Goal: Information Seeking & Learning: Learn about a topic

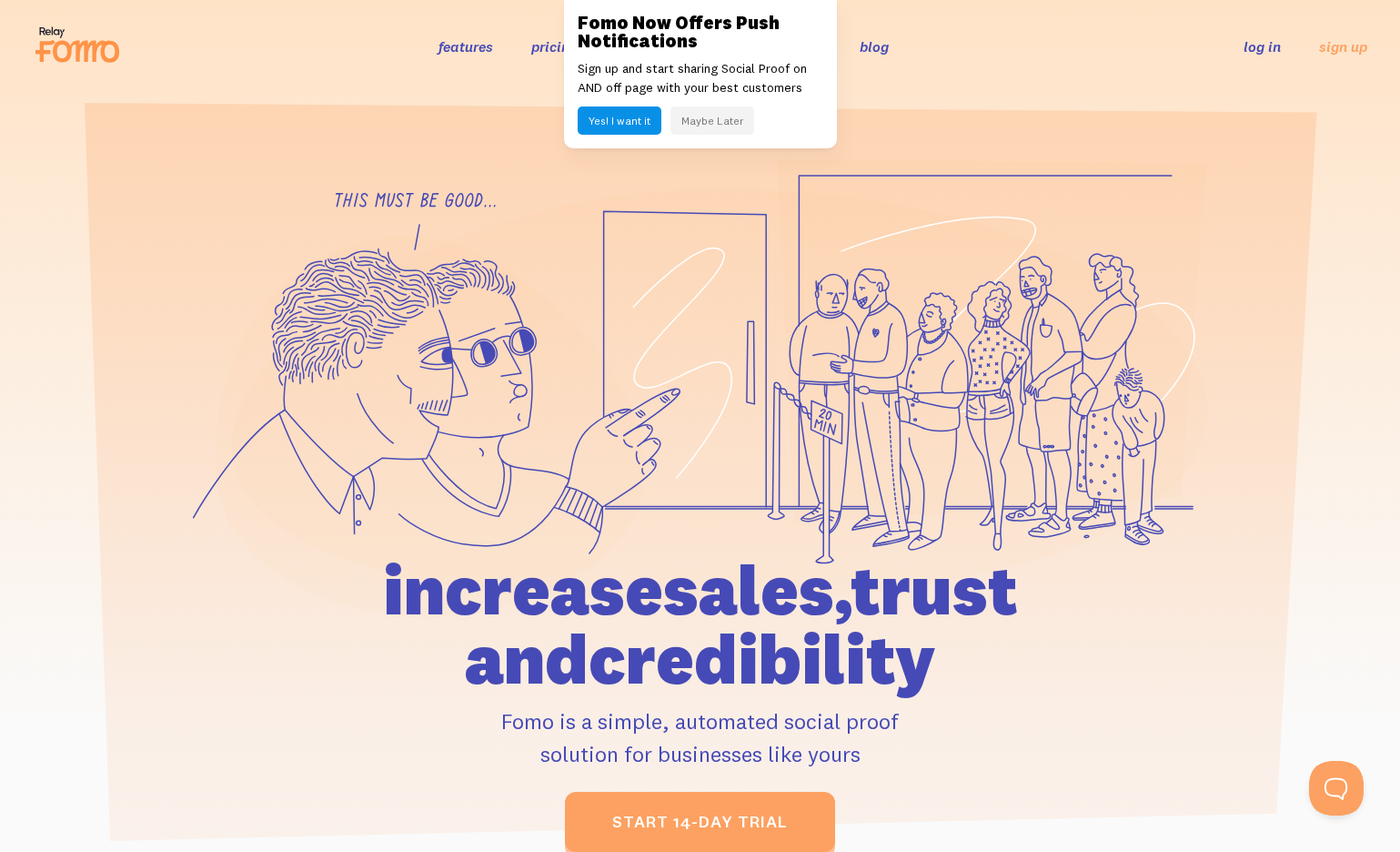
click at [711, 117] on button "Maybe Later" at bounding box center [711, 120] width 83 height 28
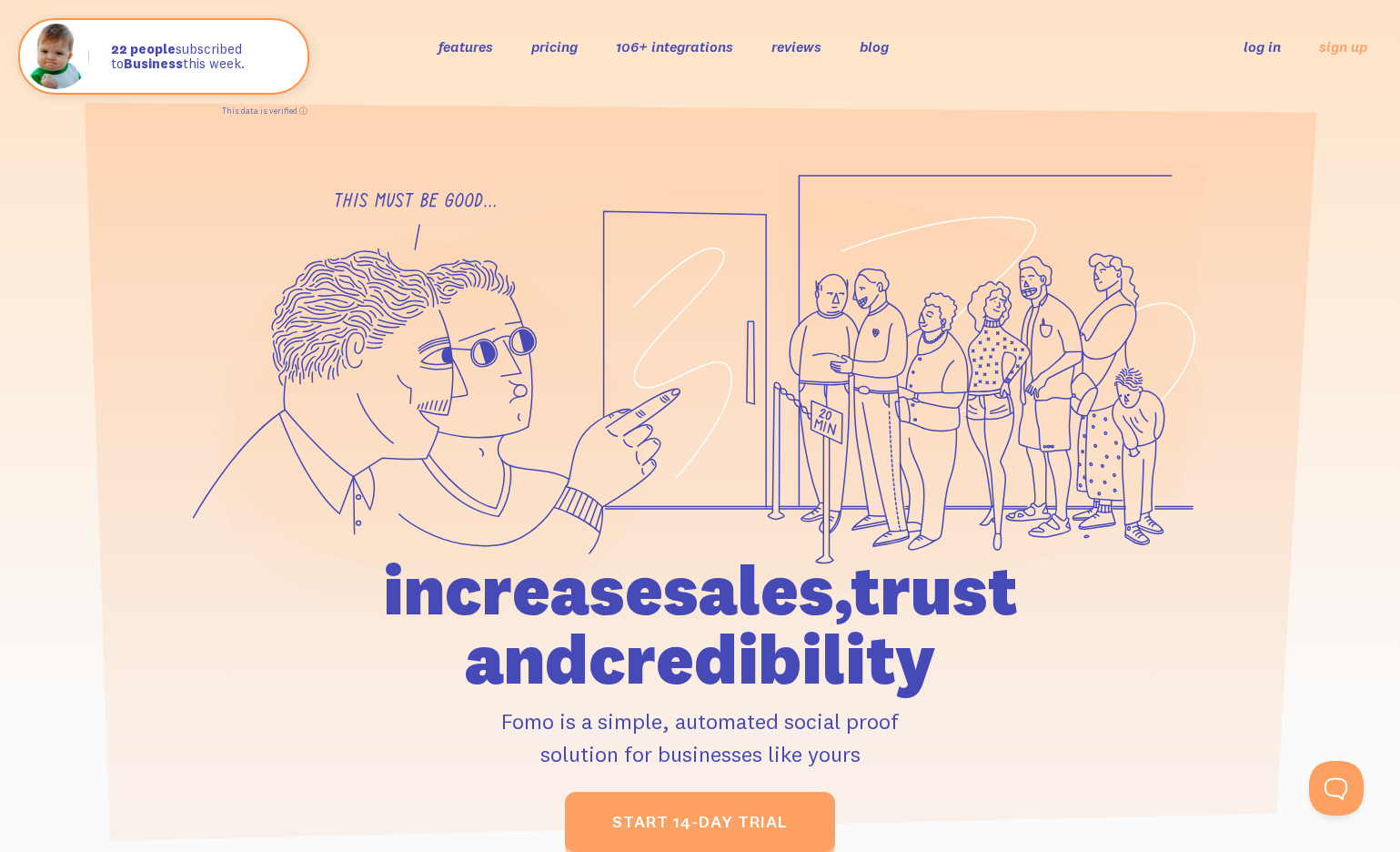
click at [548, 48] on link "pricing" at bounding box center [554, 47] width 47 height 18
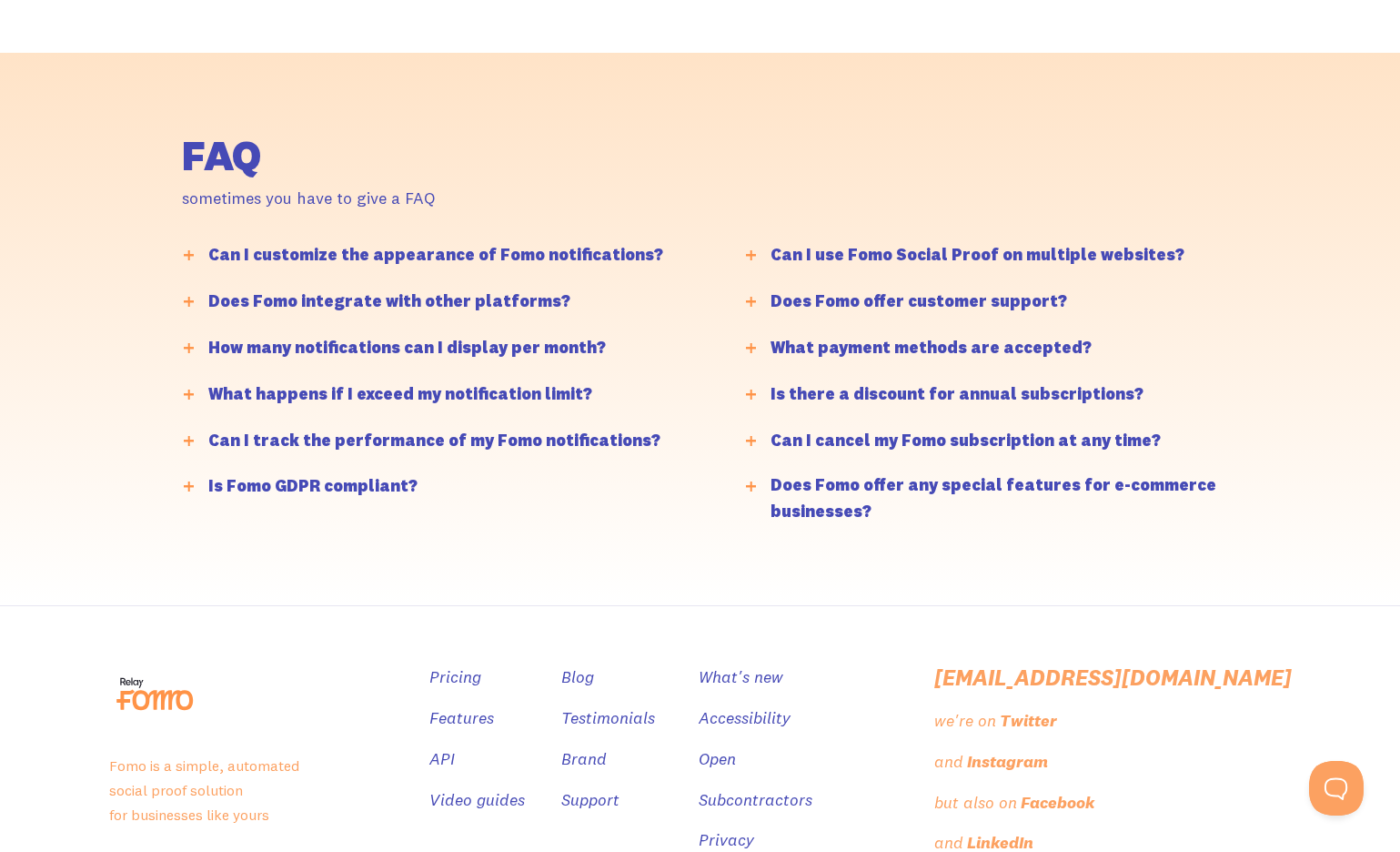
scroll to position [4331, 0]
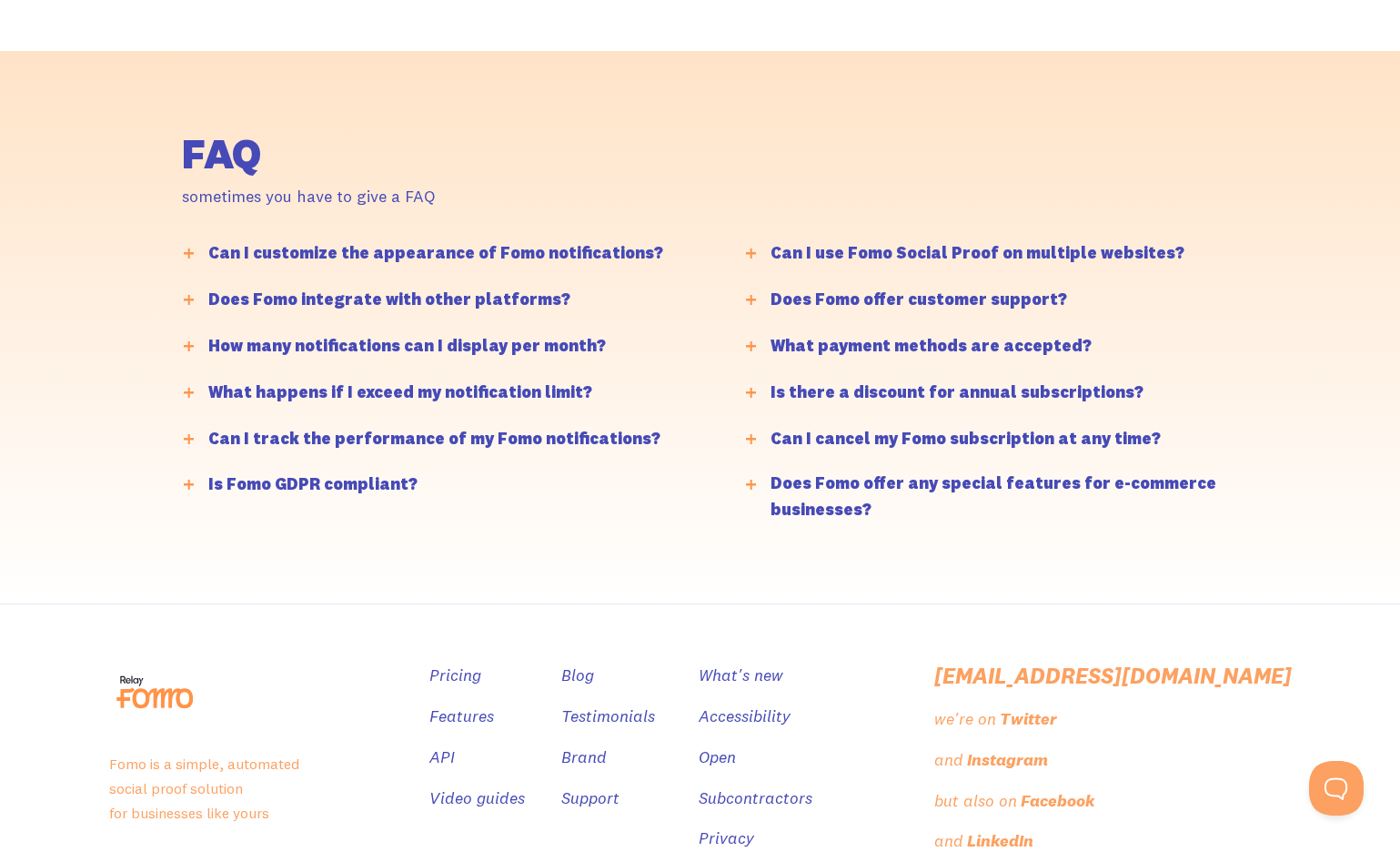
click at [398, 293] on div "Does Fomo integrate with other platforms?" at bounding box center [389, 300] width 362 height 27
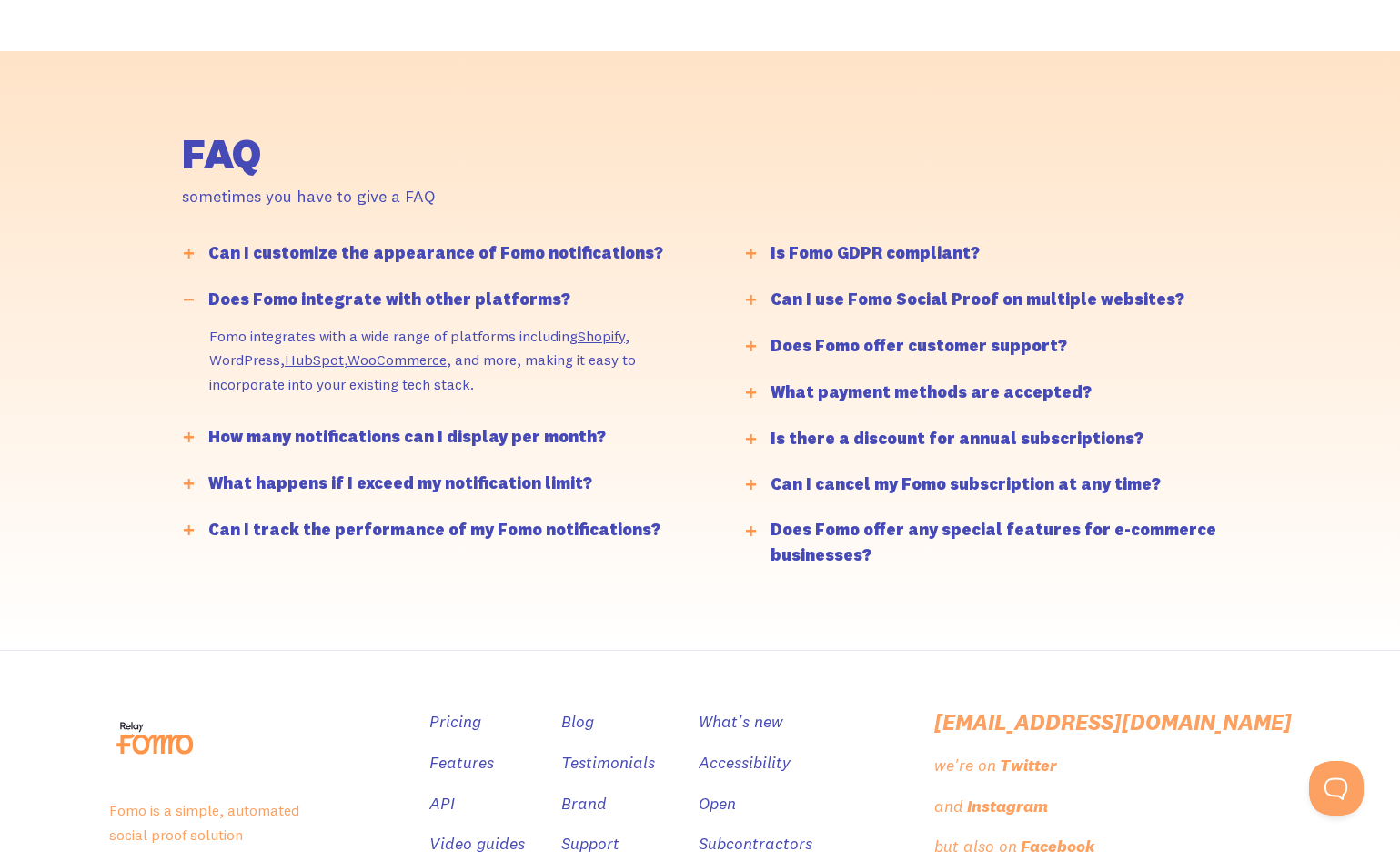
click at [396, 241] on div "Can I customize the appearance of Fomo notifications?" at bounding box center [436, 253] width 455 height 27
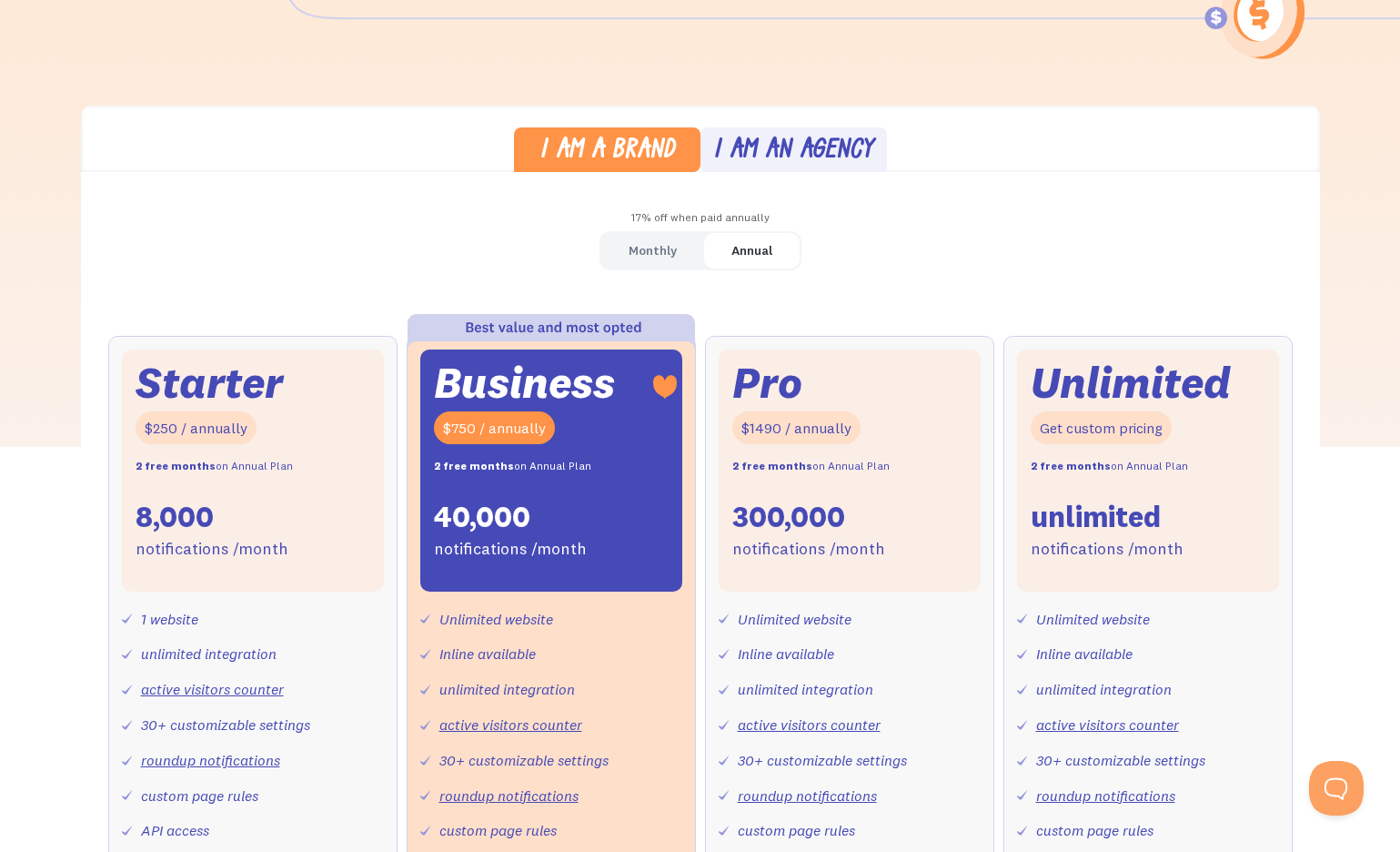
scroll to position [0, 0]
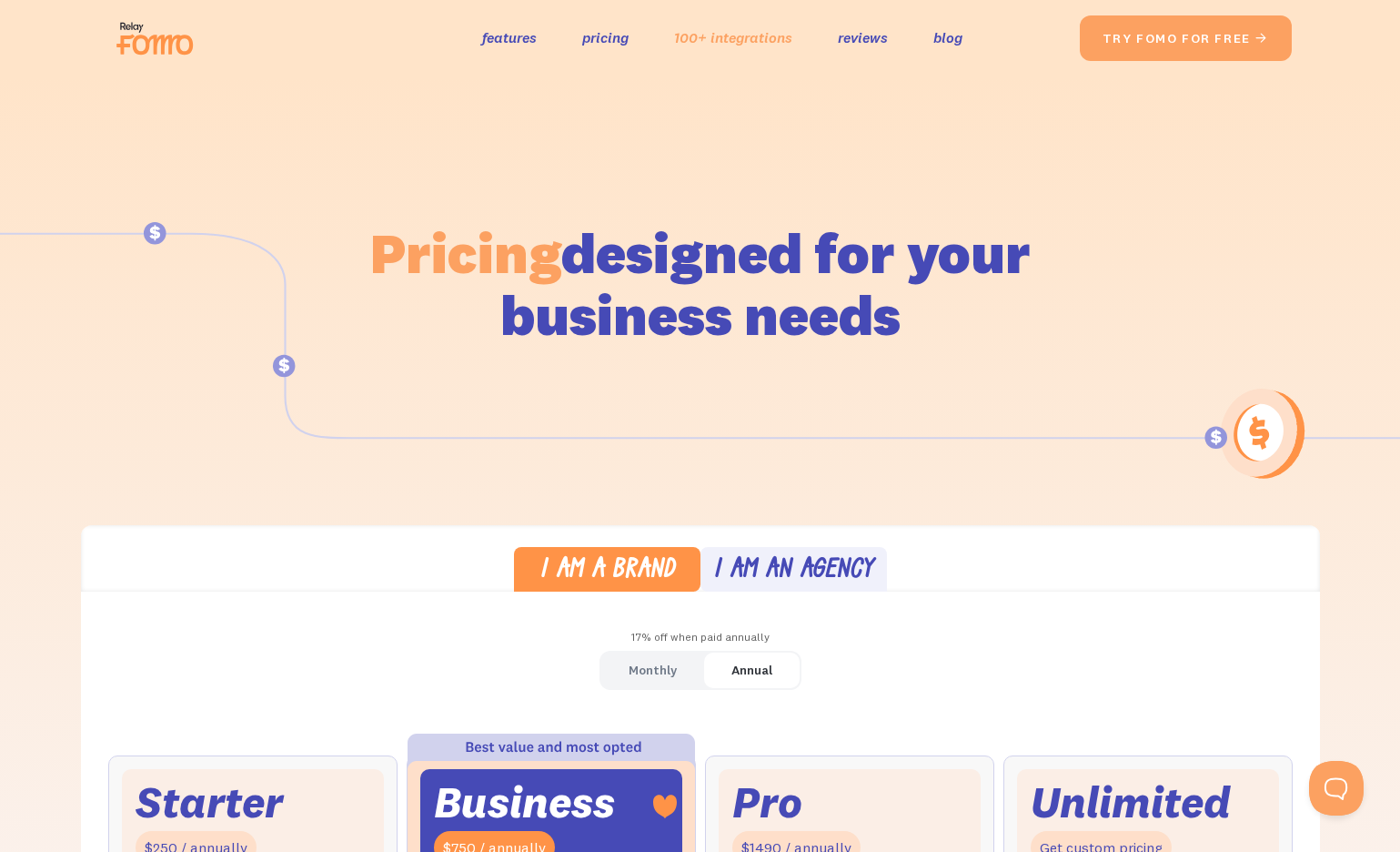
click at [743, 41] on link "100+ integrations" at bounding box center [733, 38] width 118 height 27
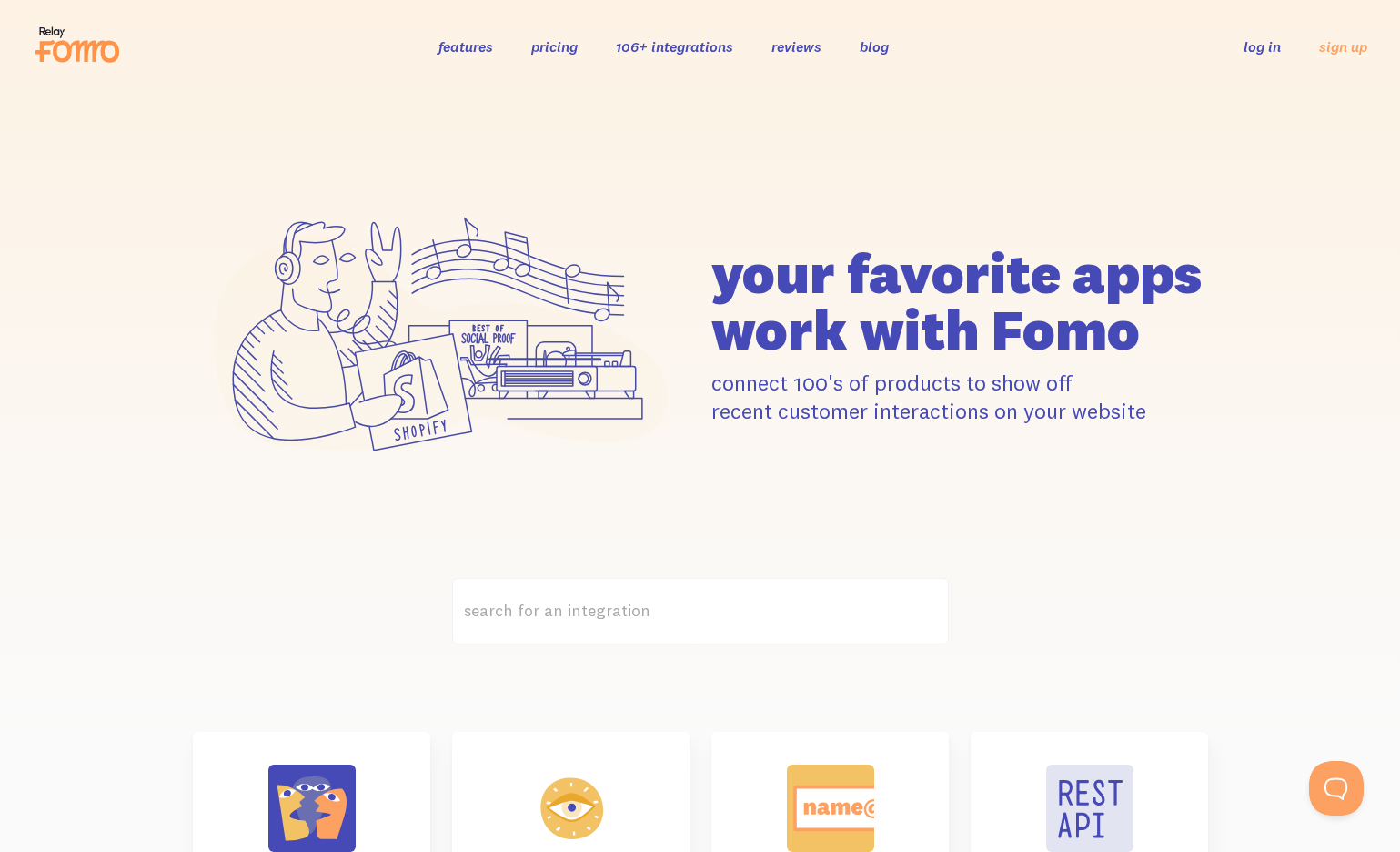
click at [481, 43] on link "features" at bounding box center [466, 47] width 55 height 18
